Goal: Task Accomplishment & Management: Complete application form

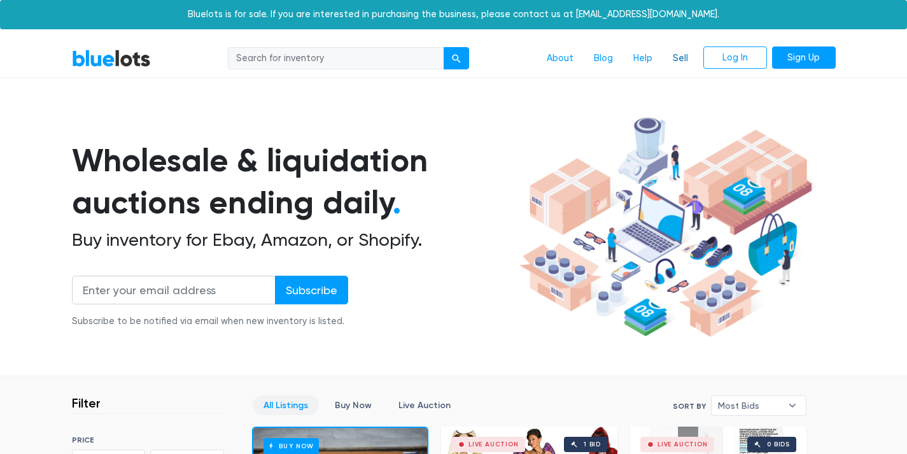
click at [673, 66] on link "Sell" at bounding box center [680, 58] width 36 height 24
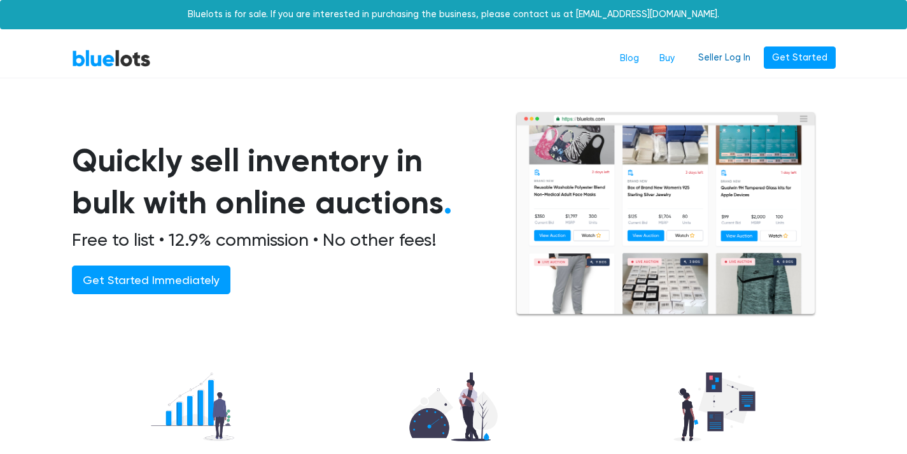
click at [725, 56] on link "Seller Log In" at bounding box center [724, 57] width 69 height 23
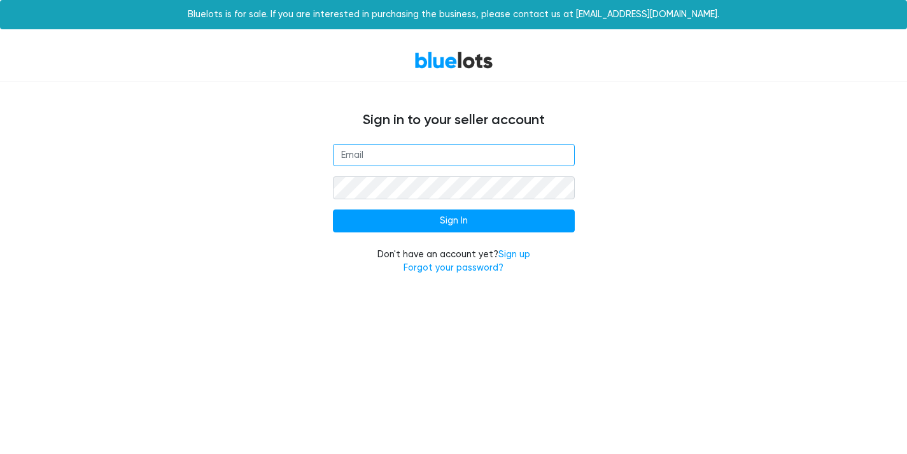
type input "[EMAIL_ADDRESS][DOMAIN_NAME]"
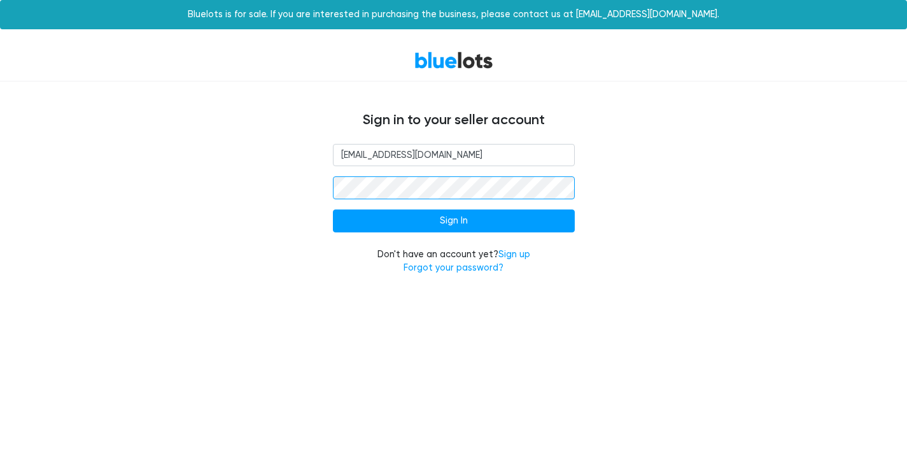
click at [453, 220] on input "Sign In" at bounding box center [454, 220] width 242 height 23
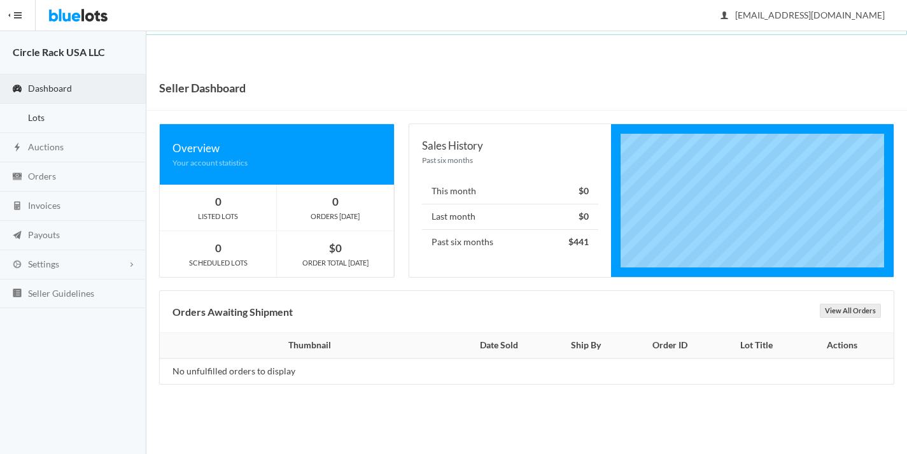
click at [52, 130] on link "Lots" at bounding box center [73, 118] width 146 height 29
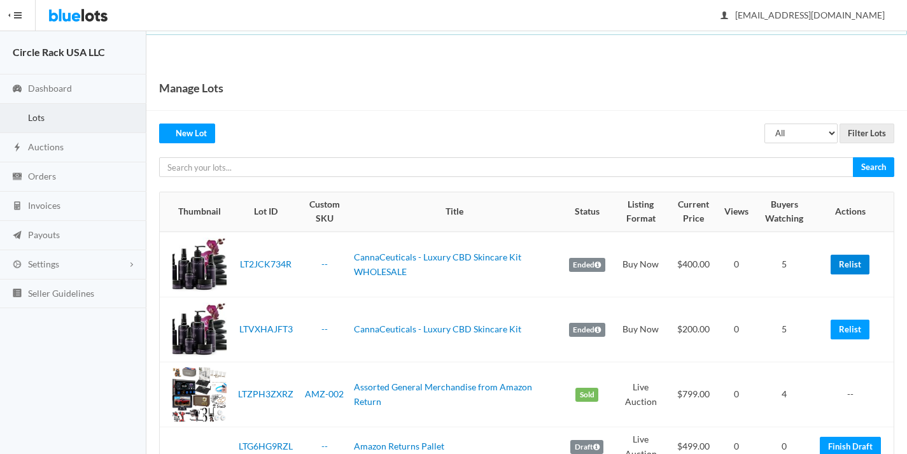
click at [851, 267] on link "Relist" at bounding box center [849, 264] width 39 height 20
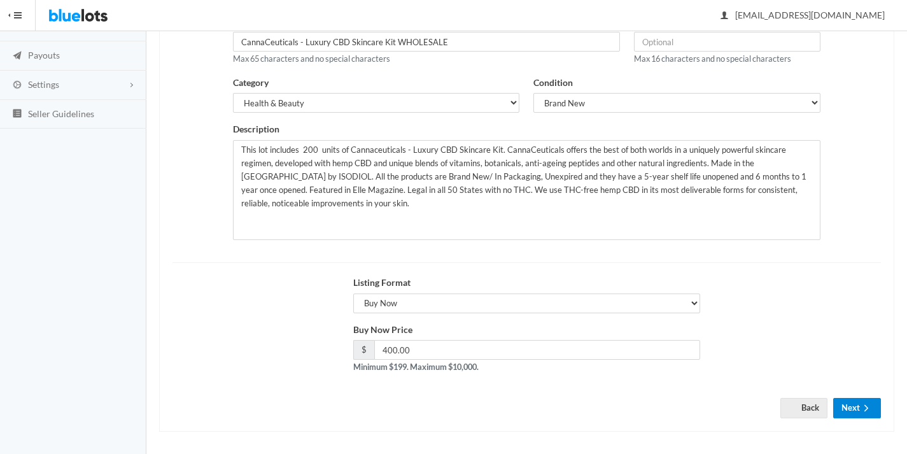
scroll to position [179, 0]
click at [868, 403] on icon "arrow forward" at bounding box center [866, 408] width 13 height 10
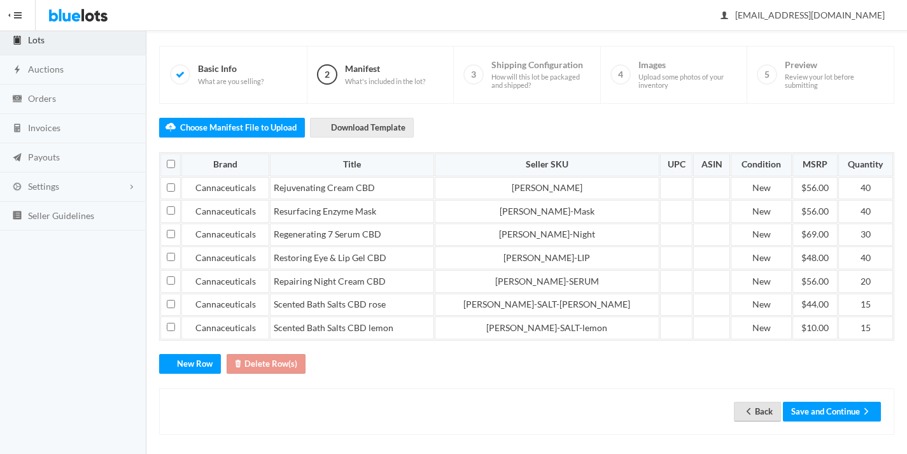
scroll to position [77, 0]
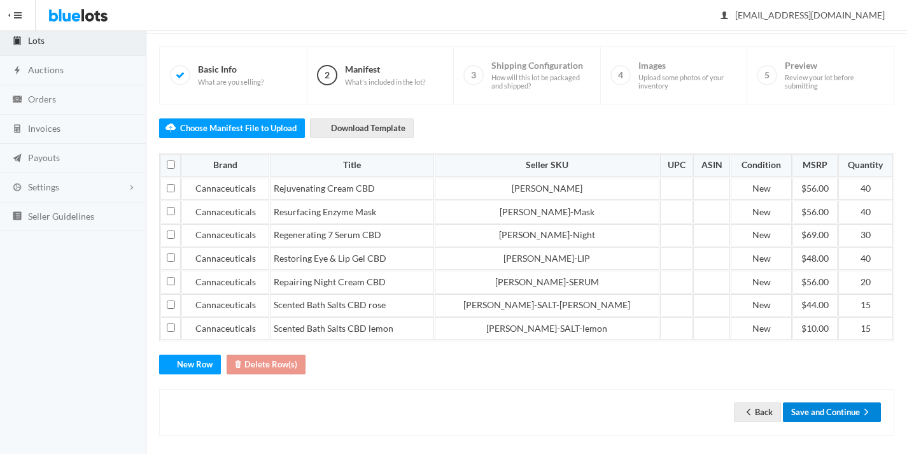
click at [805, 413] on button "Save and Continue" at bounding box center [832, 412] width 98 height 20
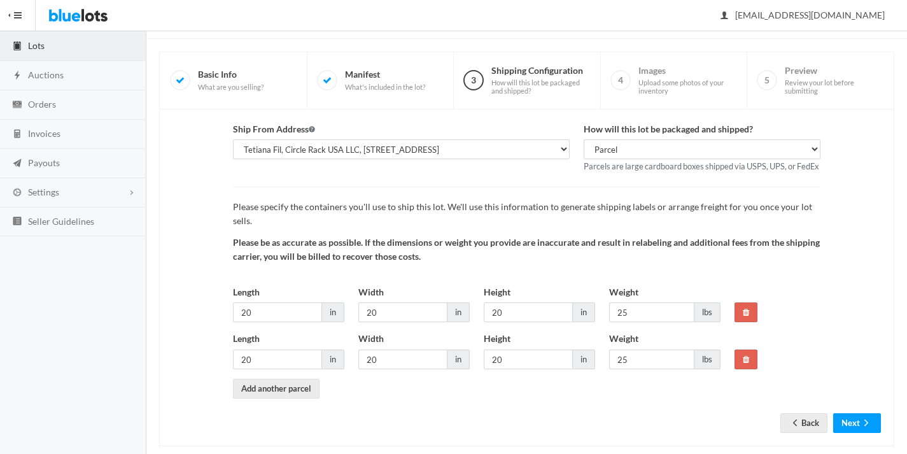
scroll to position [71, 0]
click at [851, 414] on button "Next" at bounding box center [857, 424] width 48 height 20
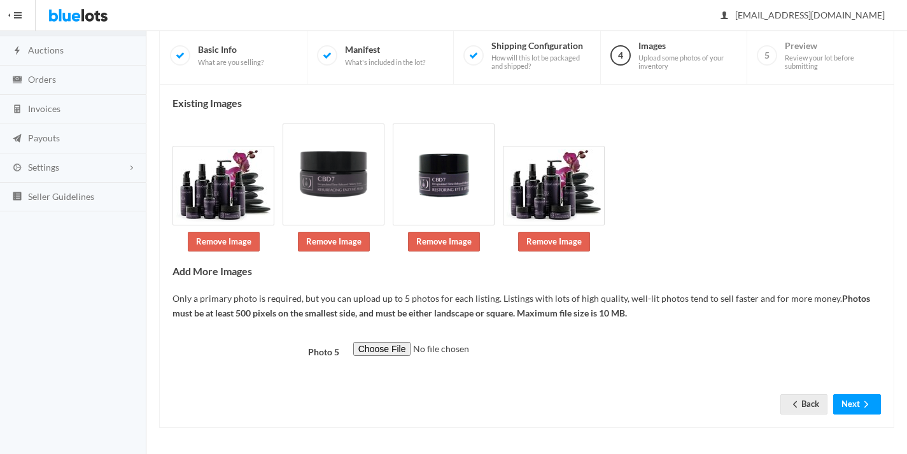
scroll to position [173, 0]
click at [857, 394] on button "Next" at bounding box center [857, 404] width 48 height 20
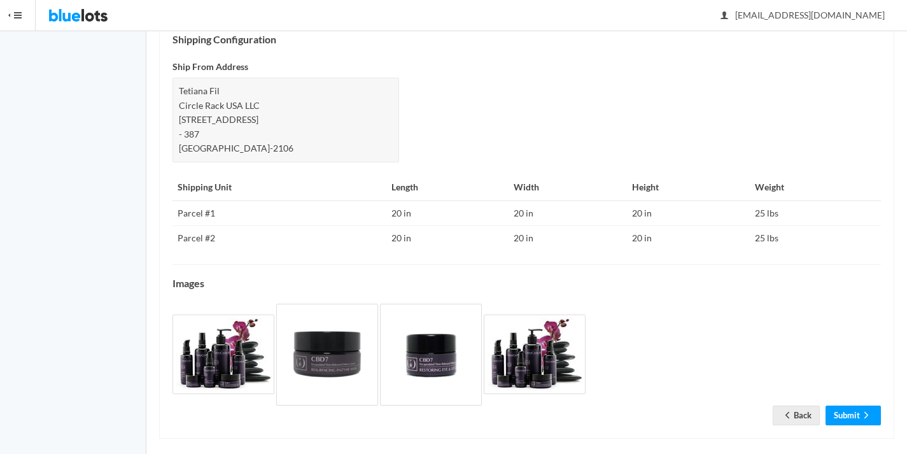
scroll to position [557, 0]
click at [856, 408] on link "Submit" at bounding box center [852, 416] width 55 height 20
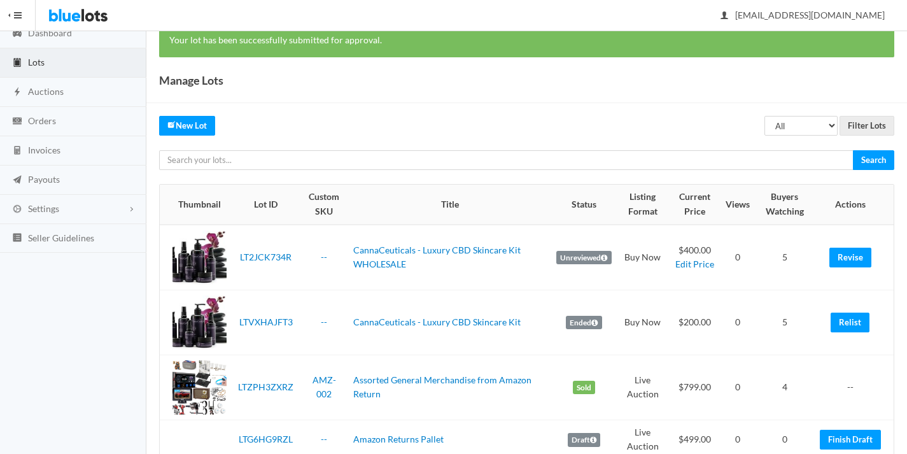
scroll to position [34, 0]
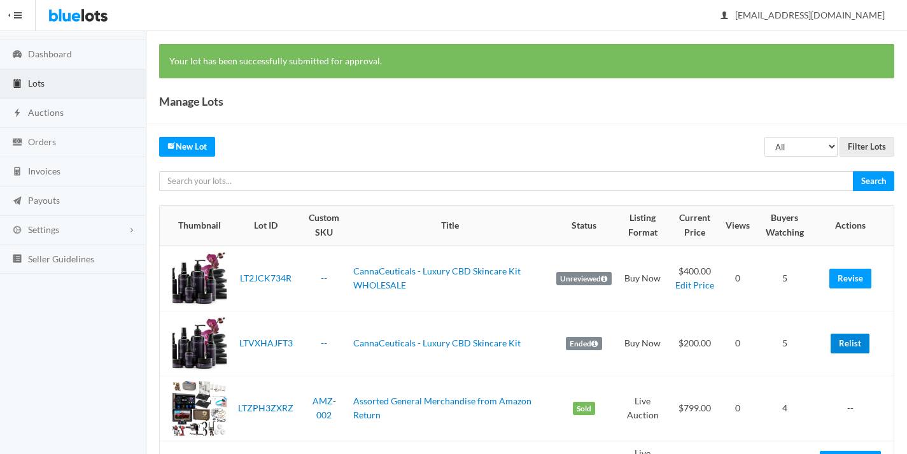
click at [842, 337] on link "Relist" at bounding box center [849, 343] width 39 height 20
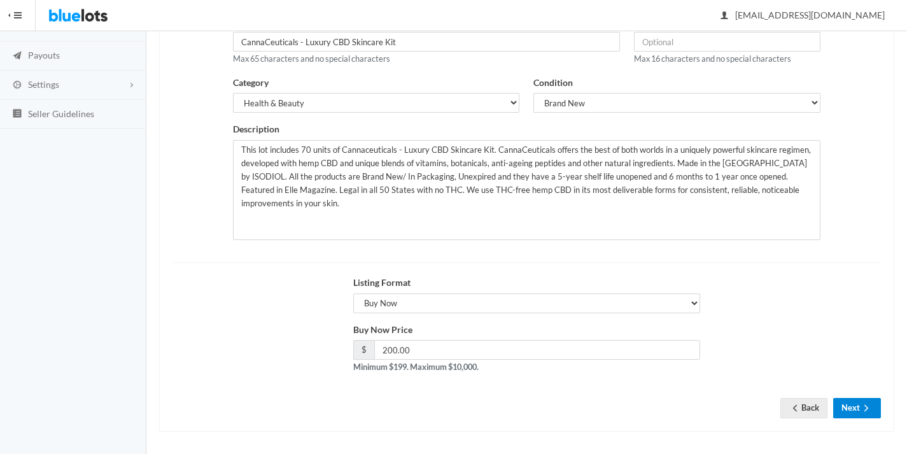
scroll to position [179, 0]
click at [846, 403] on button "Next" at bounding box center [857, 408] width 48 height 20
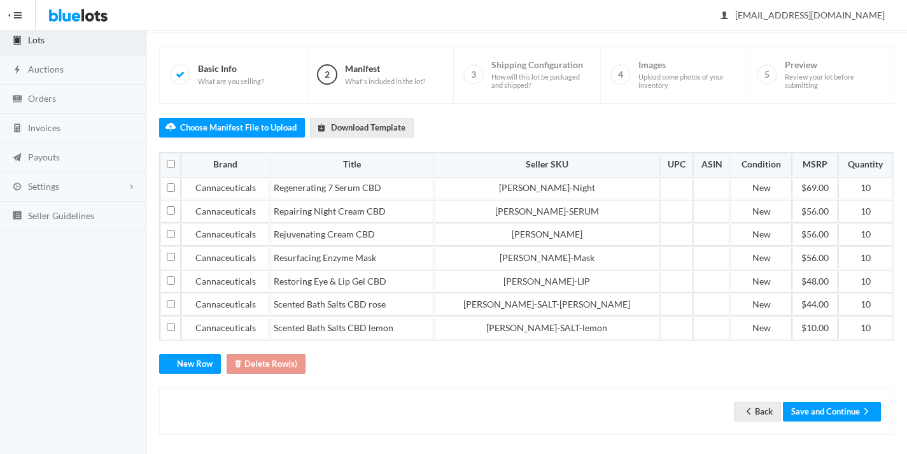
scroll to position [77, 0]
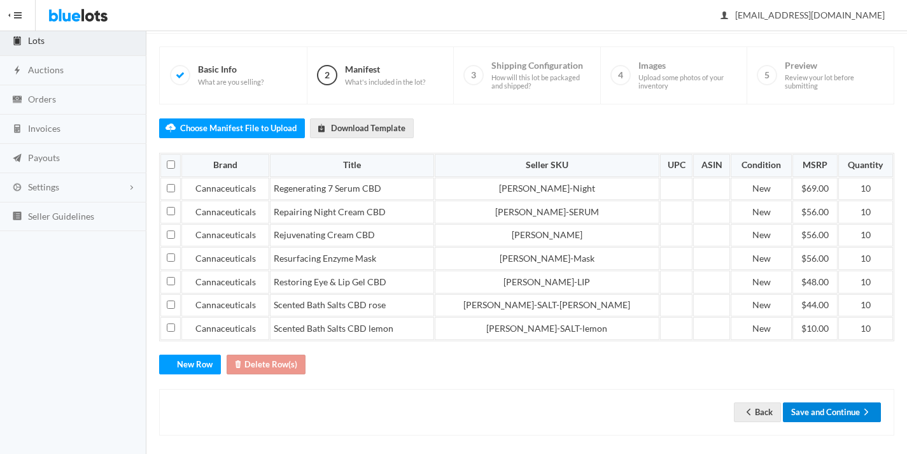
click at [860, 414] on button "Save and Continue" at bounding box center [832, 412] width 98 height 20
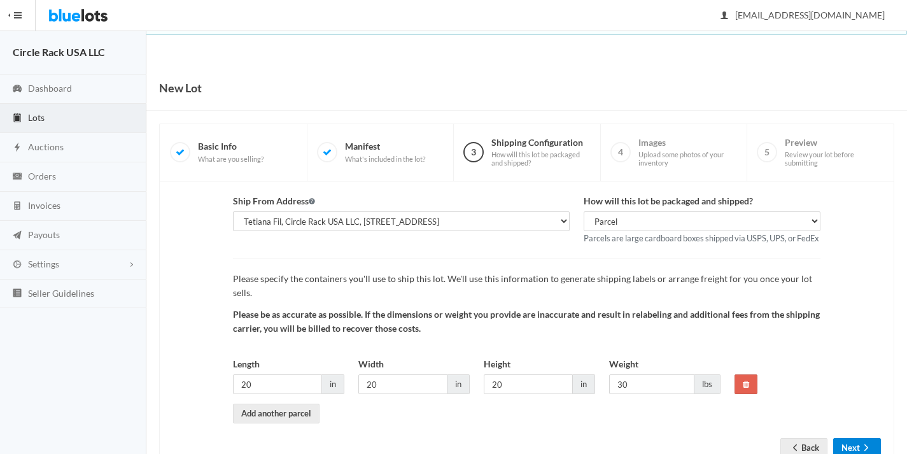
click at [861, 442] on icon "arrow forward" at bounding box center [866, 447] width 13 height 10
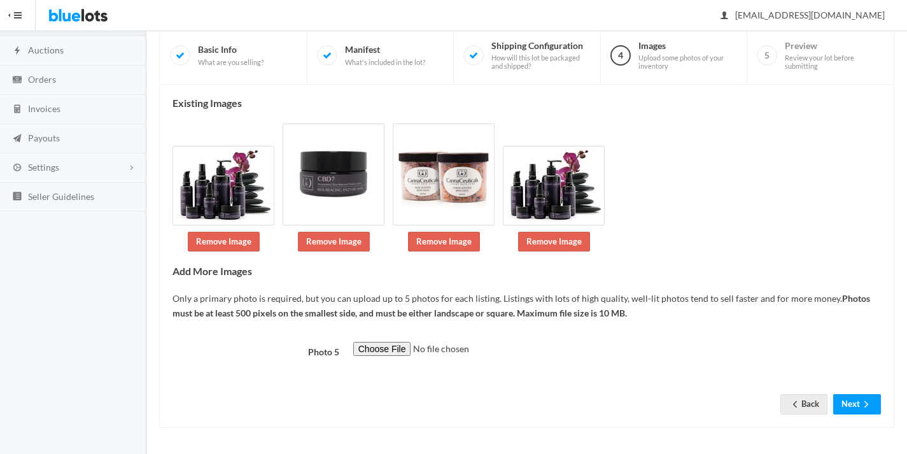
scroll to position [173, 0]
click at [862, 403] on icon "arrow forward" at bounding box center [866, 404] width 13 height 10
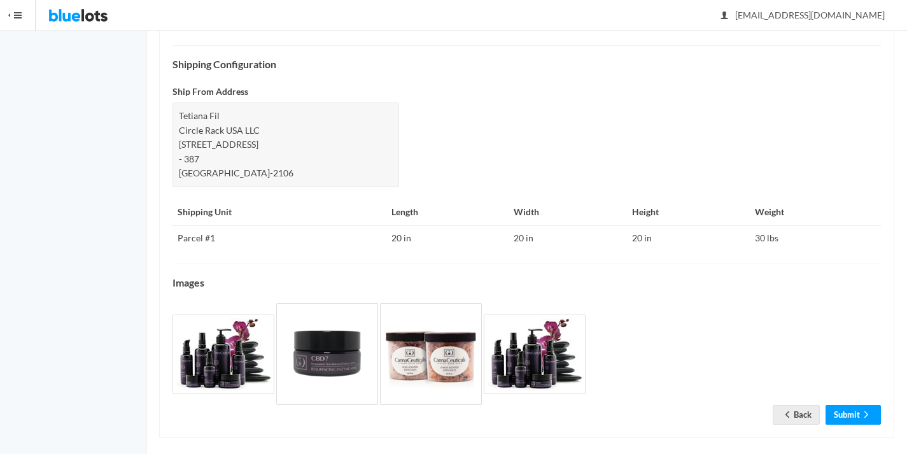
click at [862, 409] on icon "arrow forward" at bounding box center [866, 414] width 13 height 10
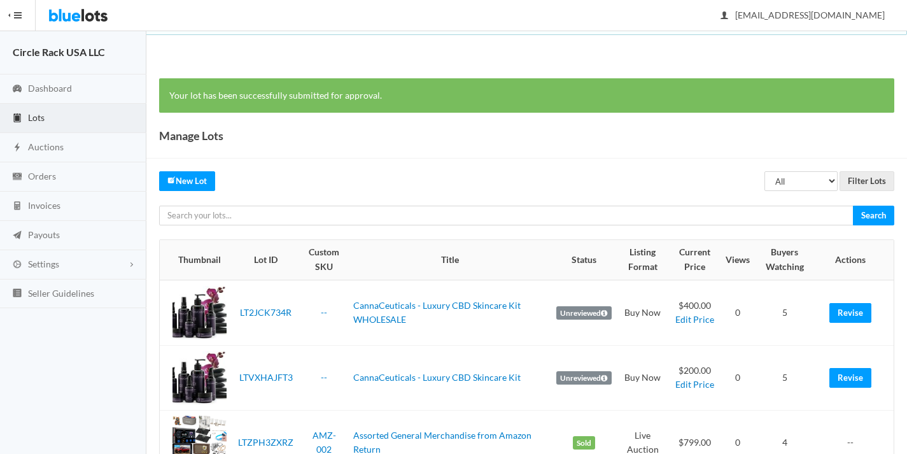
click at [95, 18] on img at bounding box center [78, 15] width 60 height 31
